Goal: Download file/media

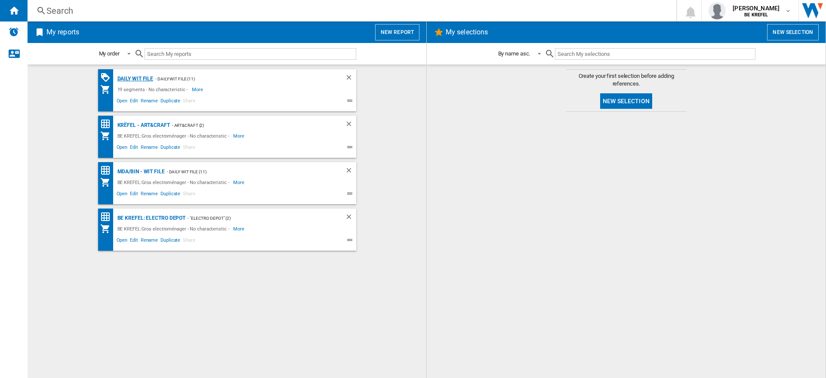
click at [141, 76] on div "Daily WIT file" at bounding box center [134, 79] width 38 height 11
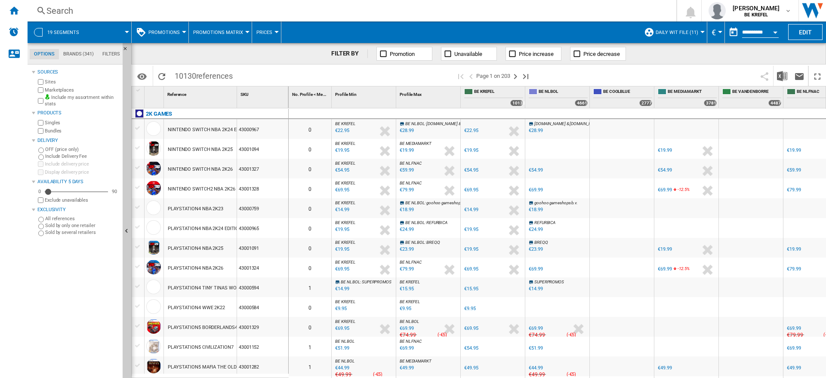
click at [734, 47] on div "FILTER BY Promotion Unavailable Price increase Price decrease" at bounding box center [478, 54] width 695 height 22
click at [777, 74] on img "Download in Excel" at bounding box center [782, 76] width 10 height 10
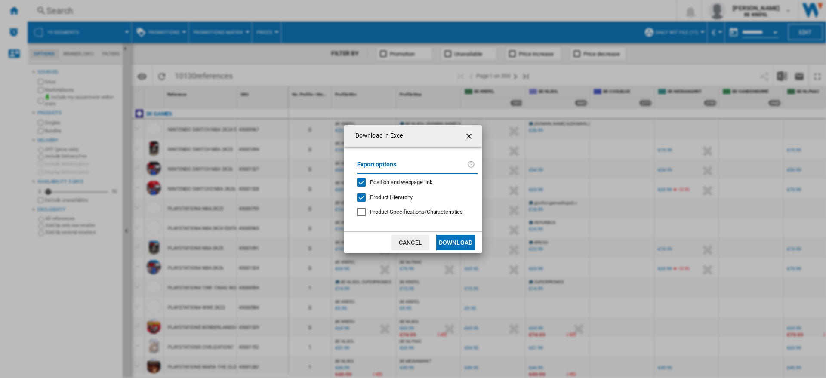
click at [464, 239] on button "Download" at bounding box center [455, 242] width 39 height 15
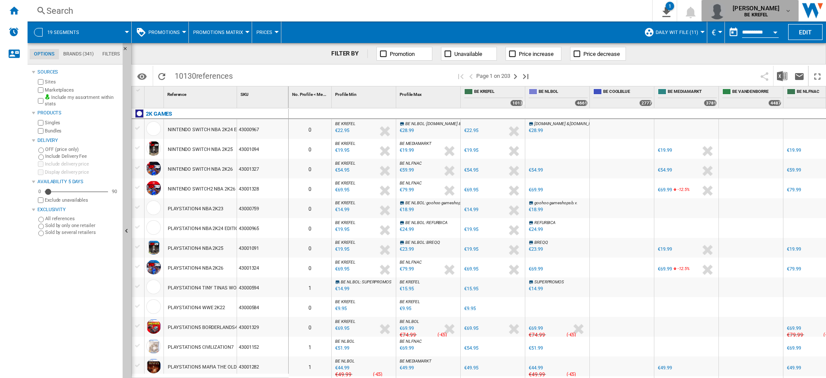
drag, startPoint x: 793, startPoint y: 9, endPoint x: 787, endPoint y: 11, distance: 6.2
click at [787, 11] on button "[PERSON_NAME] BE KREFEL" at bounding box center [750, 11] width 97 height 22
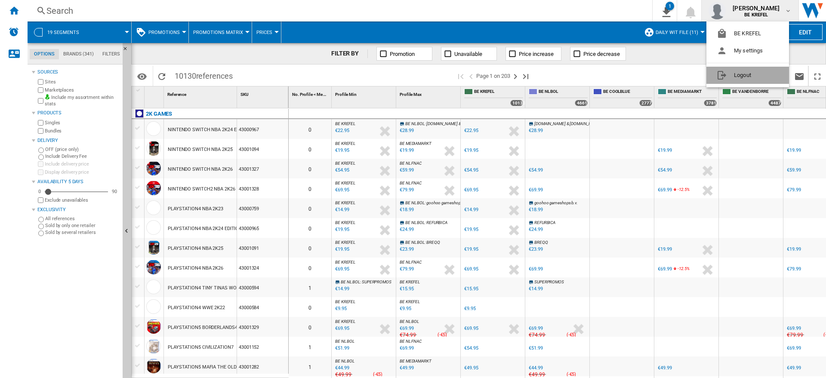
drag, startPoint x: 741, startPoint y: 77, endPoint x: 682, endPoint y: 7, distance: 91.0
click at [736, 76] on button "Logout" at bounding box center [747, 75] width 83 height 17
